Goal: Information Seeking & Learning: Learn about a topic

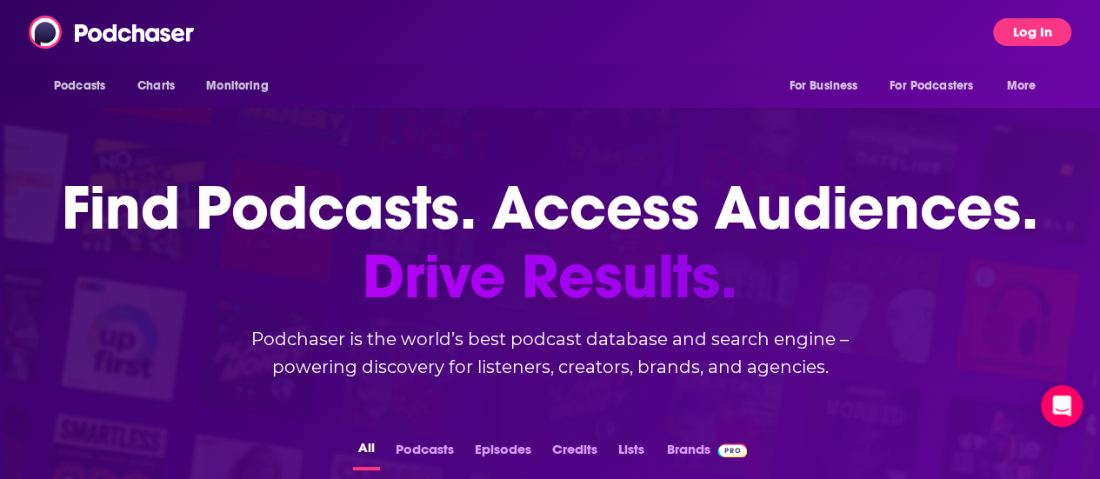
click at [1054, 28] on button "Log In" at bounding box center [1032, 32] width 78 height 28
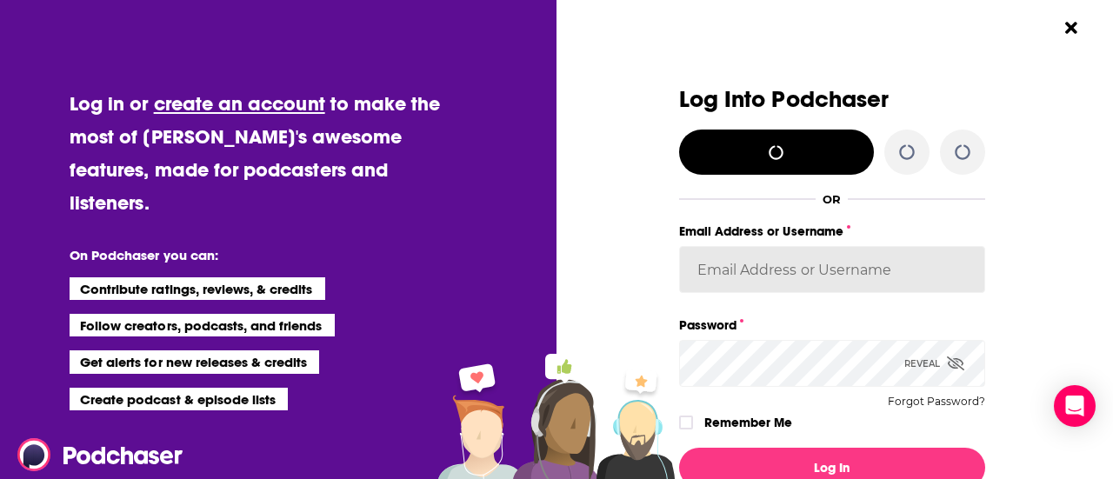
type input "[PERSON_NAME].[PERSON_NAME]"
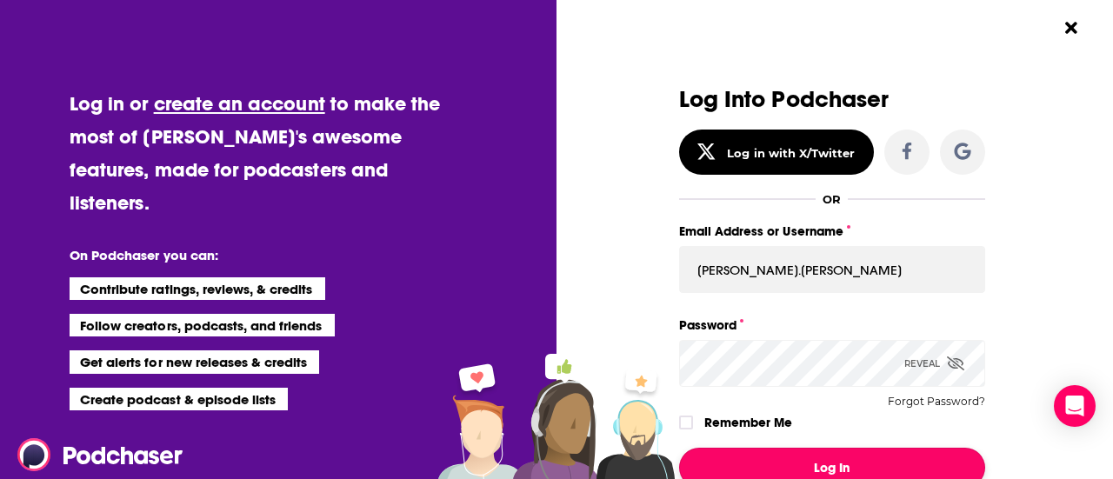
click at [865, 456] on button "Log In" at bounding box center [832, 468] width 306 height 40
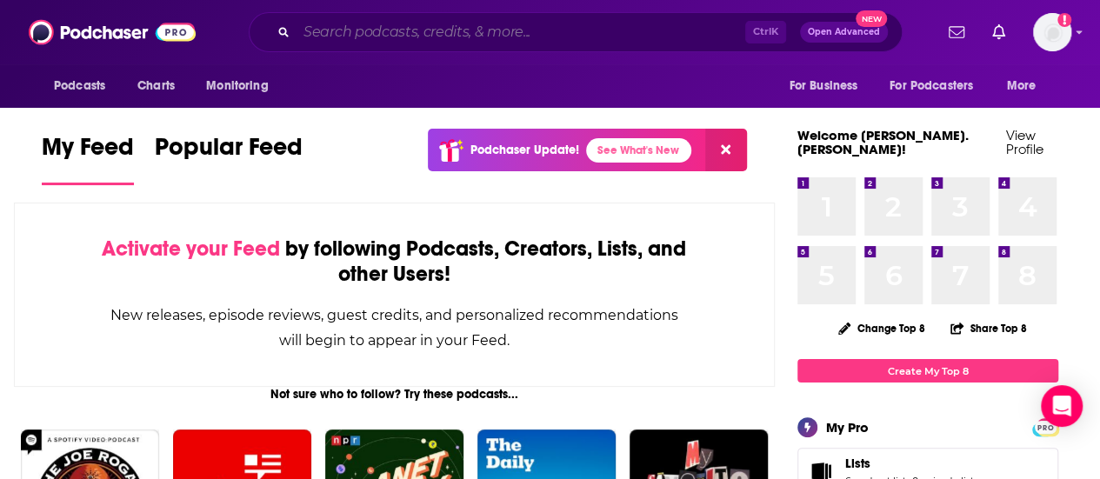
click at [513, 34] on input "Search podcasts, credits, & more..." at bounding box center [521, 32] width 449 height 28
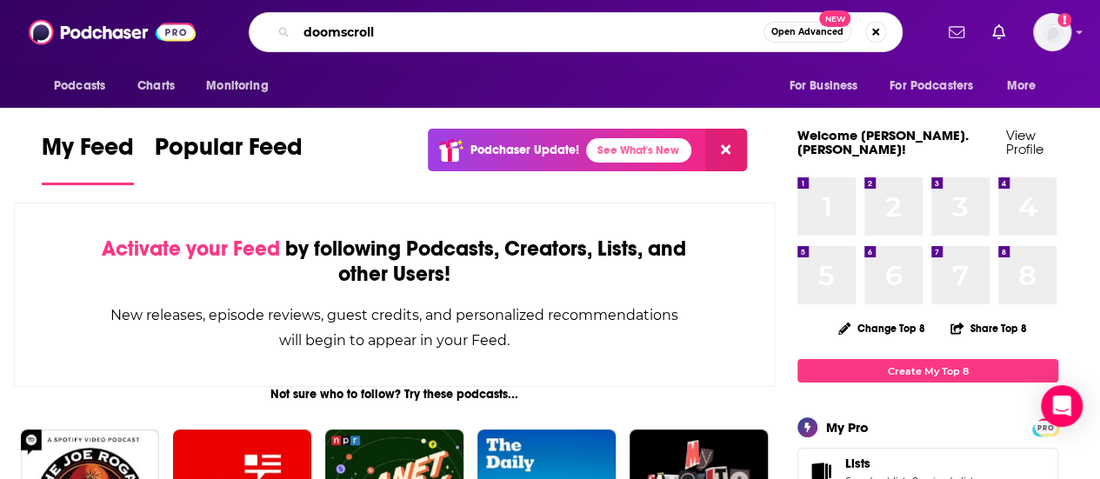
type input "doomscroll"
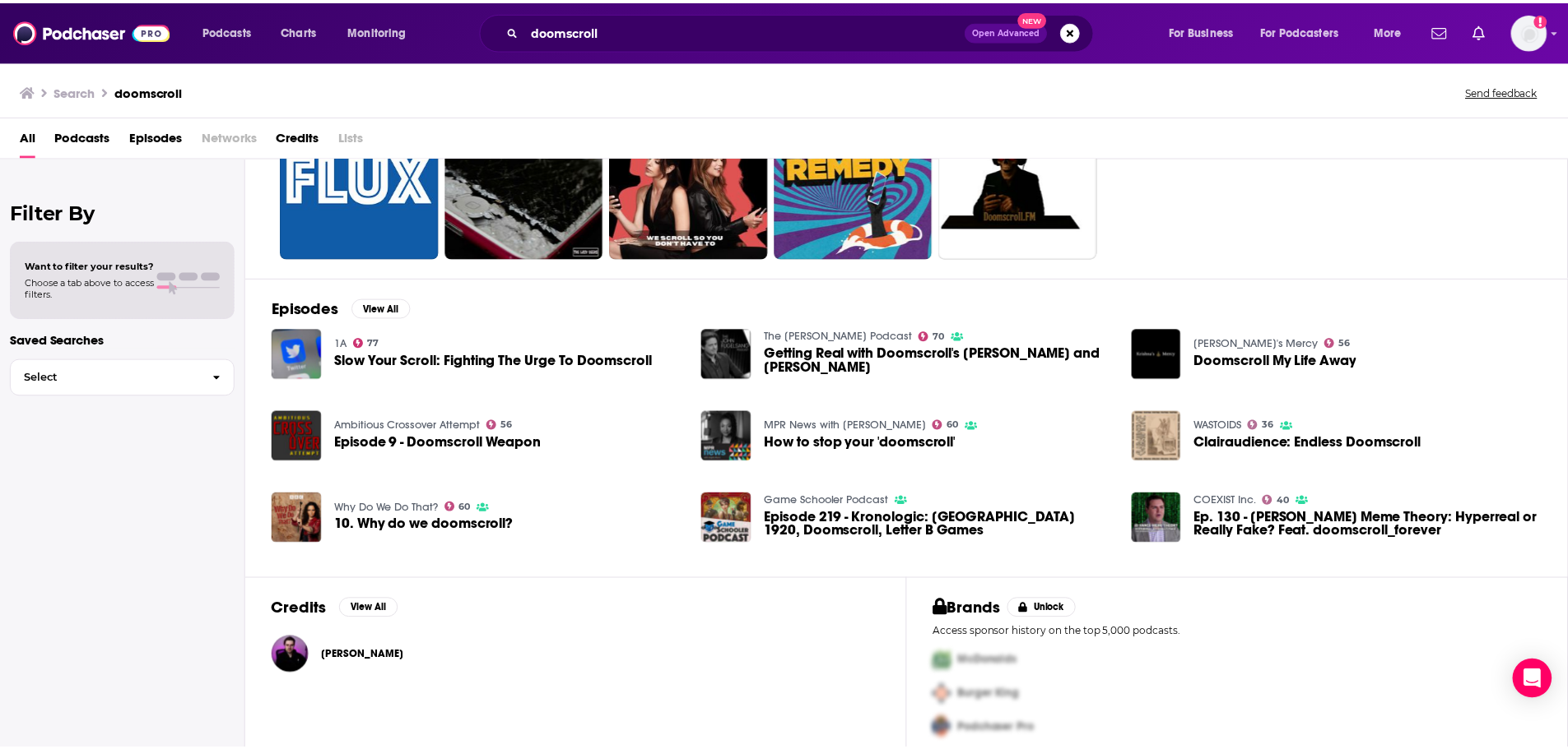
scroll to position [126, 0]
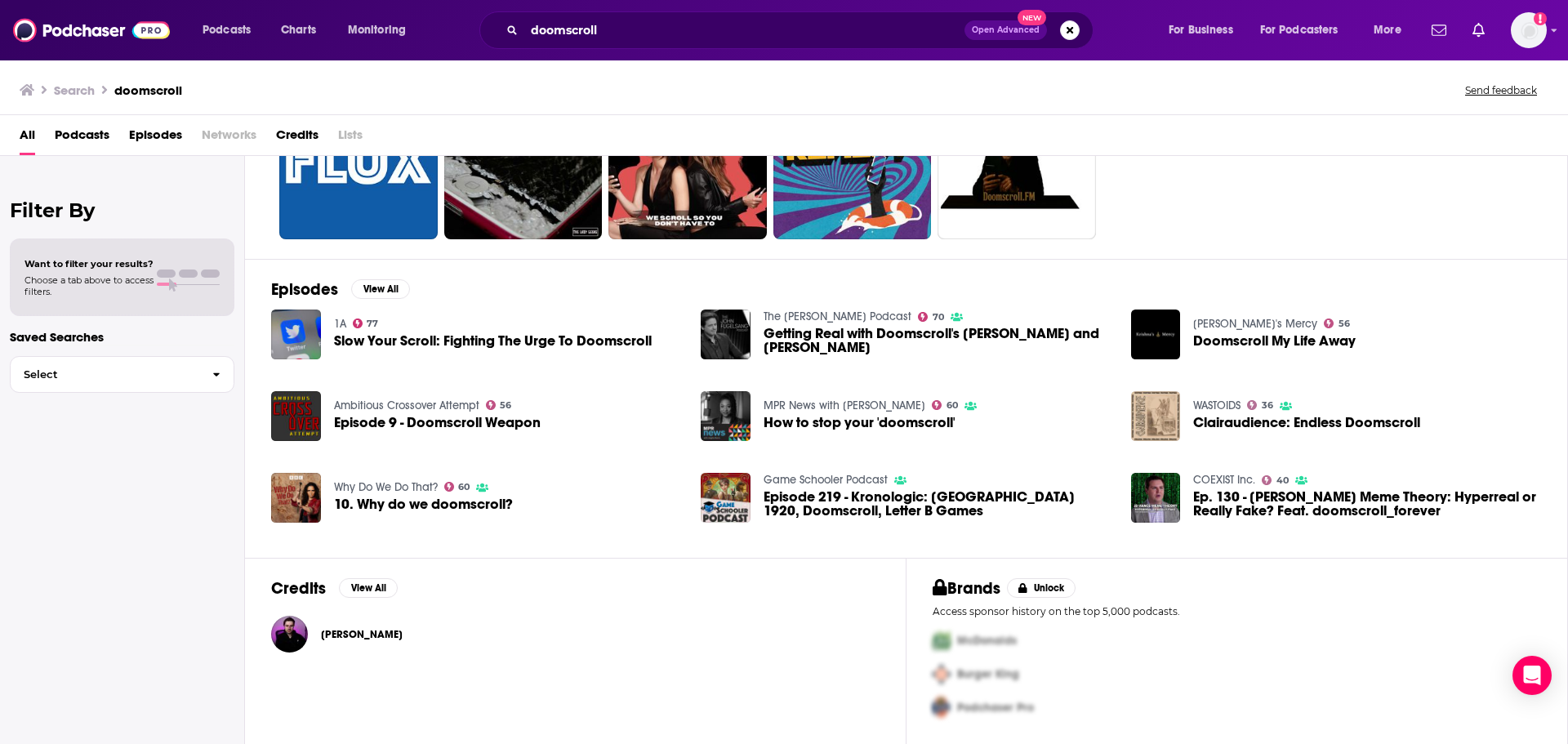
click at [361, 449] on span "[PERSON_NAME]" at bounding box center [361, 635] width 82 height 13
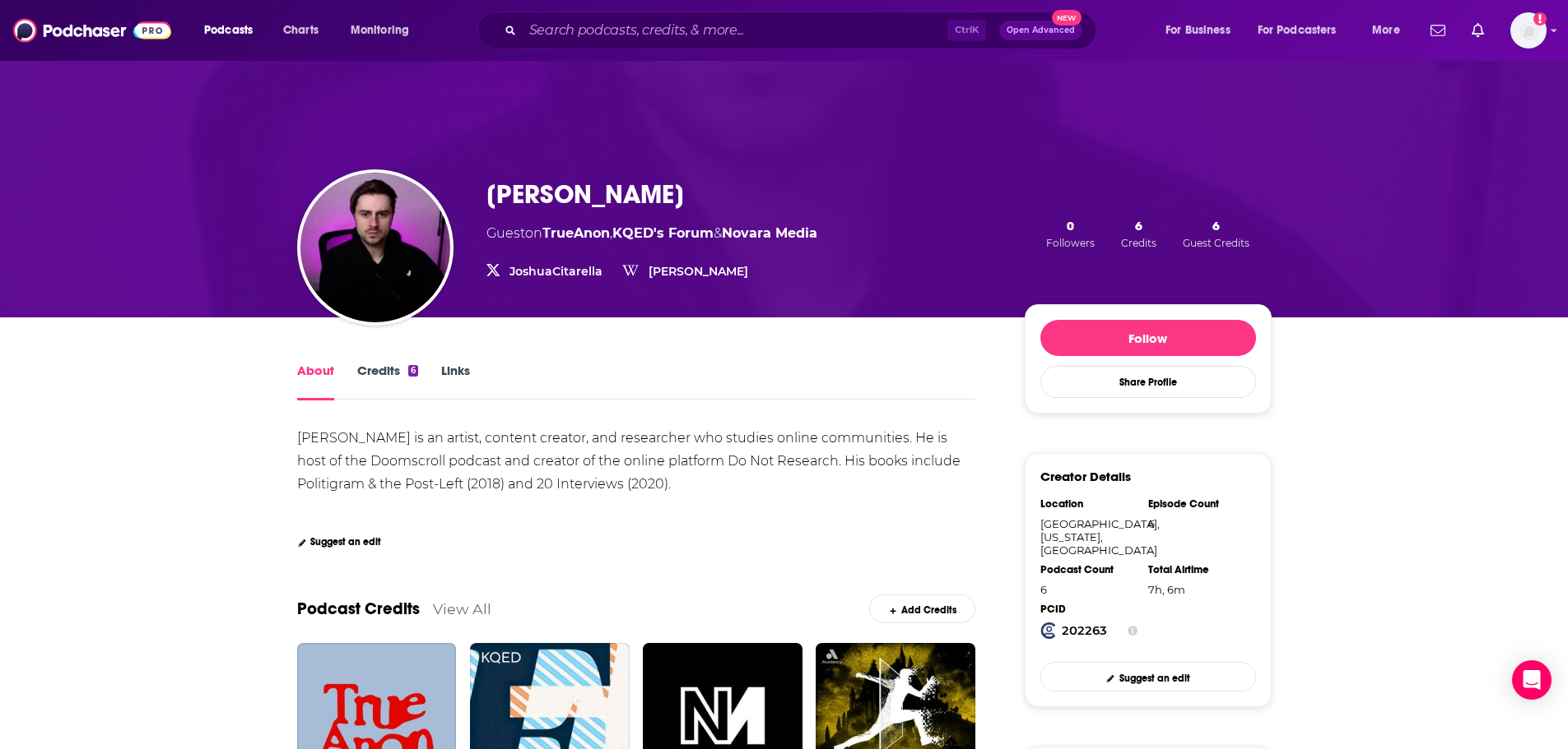
click at [377, 374] on link "Credits 6" at bounding box center [387, 382] width 61 height 38
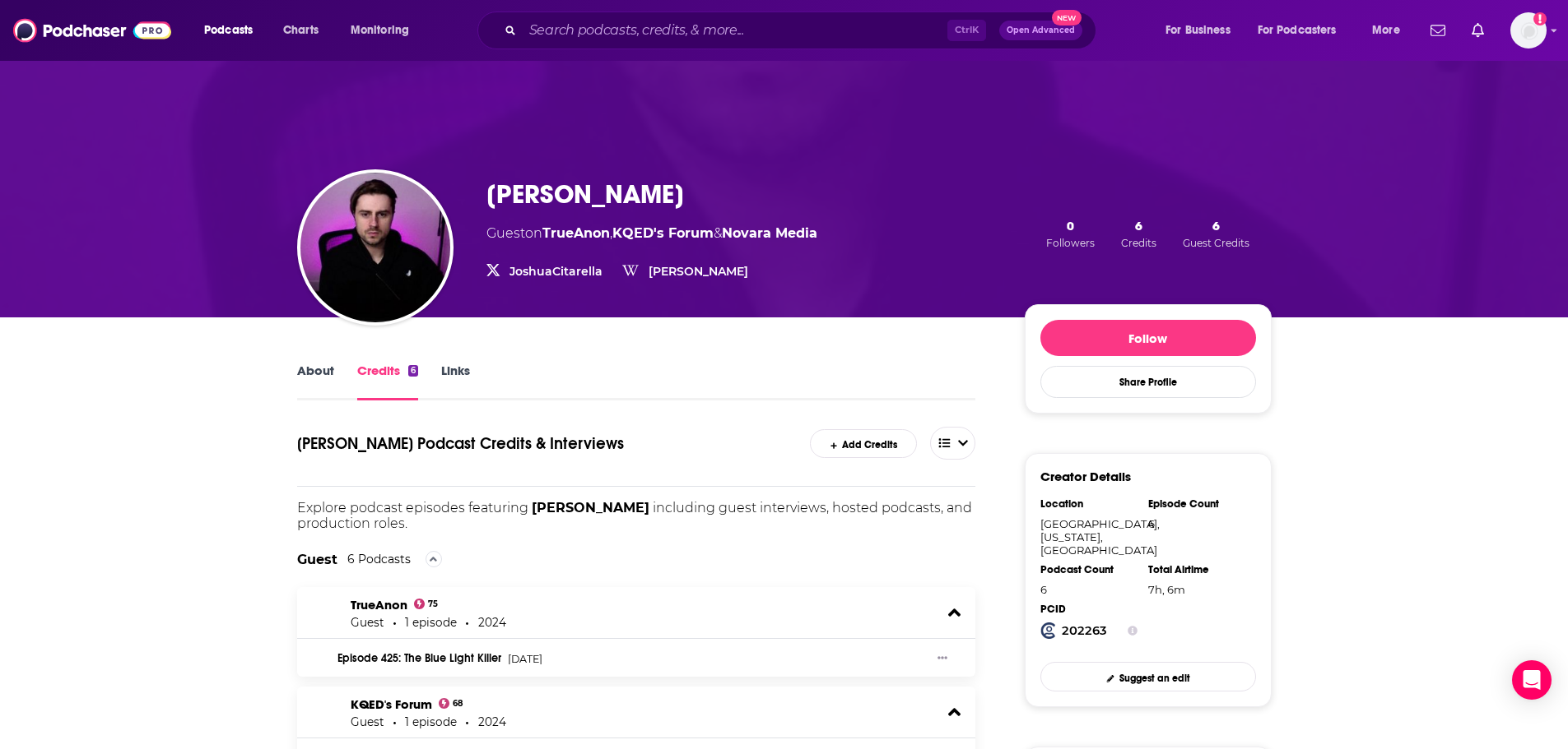
click at [311, 367] on link "About" at bounding box center [315, 382] width 37 height 38
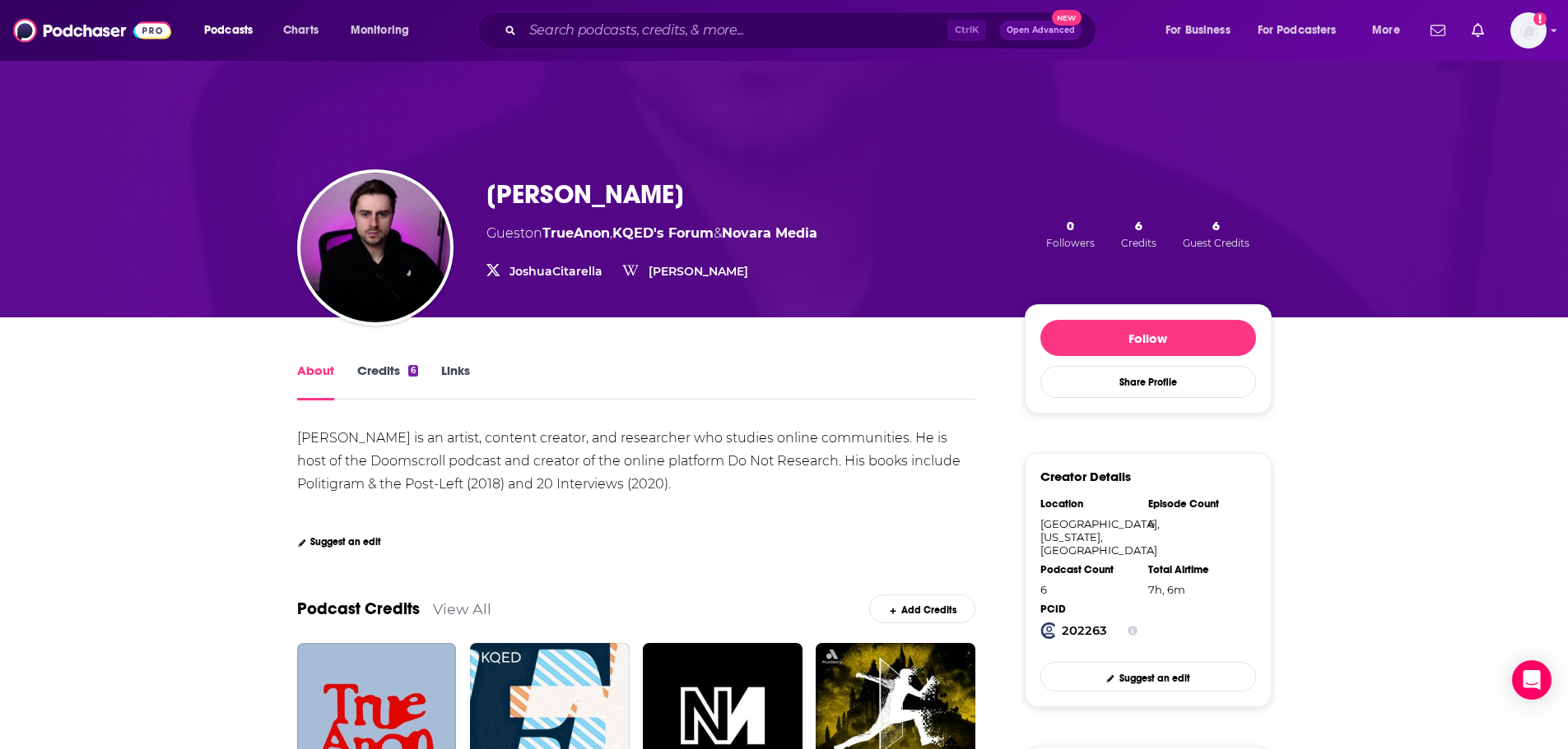
drag, startPoint x: 717, startPoint y: 197, endPoint x: 479, endPoint y: 202, distance: 238.1
click at [479, 202] on div "[PERSON_NAME] Guest on TrueAnon , KQED's Forum & Novara Media JoshuaCitarella J…" at bounding box center [784, 233] width 975 height 167
copy h1 "[PERSON_NAME]"
